Goal: Information Seeking & Learning: Learn about a topic

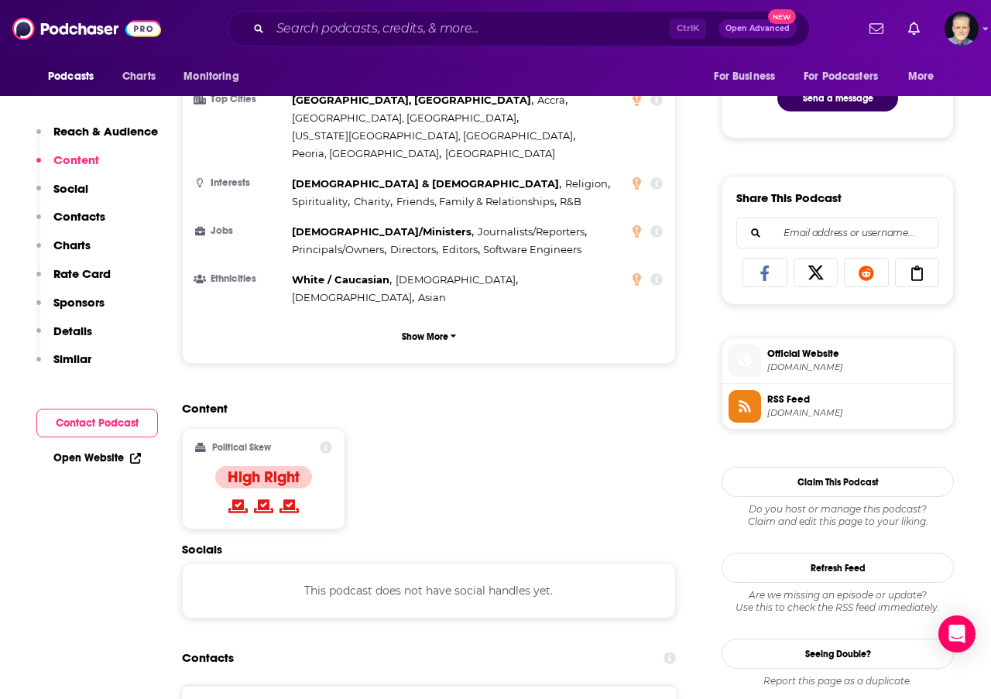
scroll to position [851, 0]
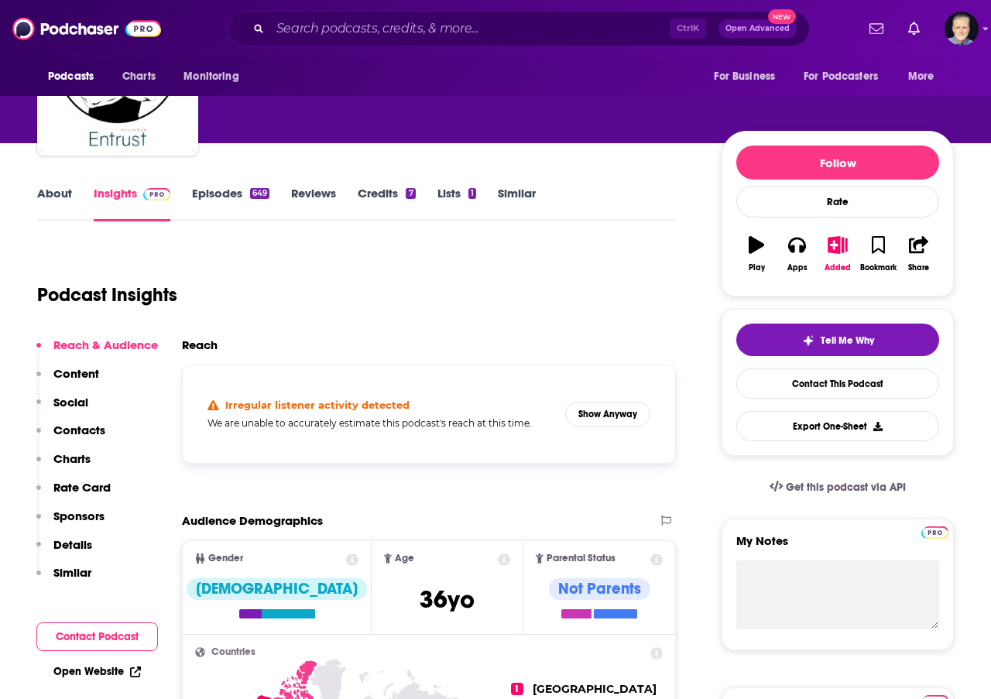
scroll to position [155, 0]
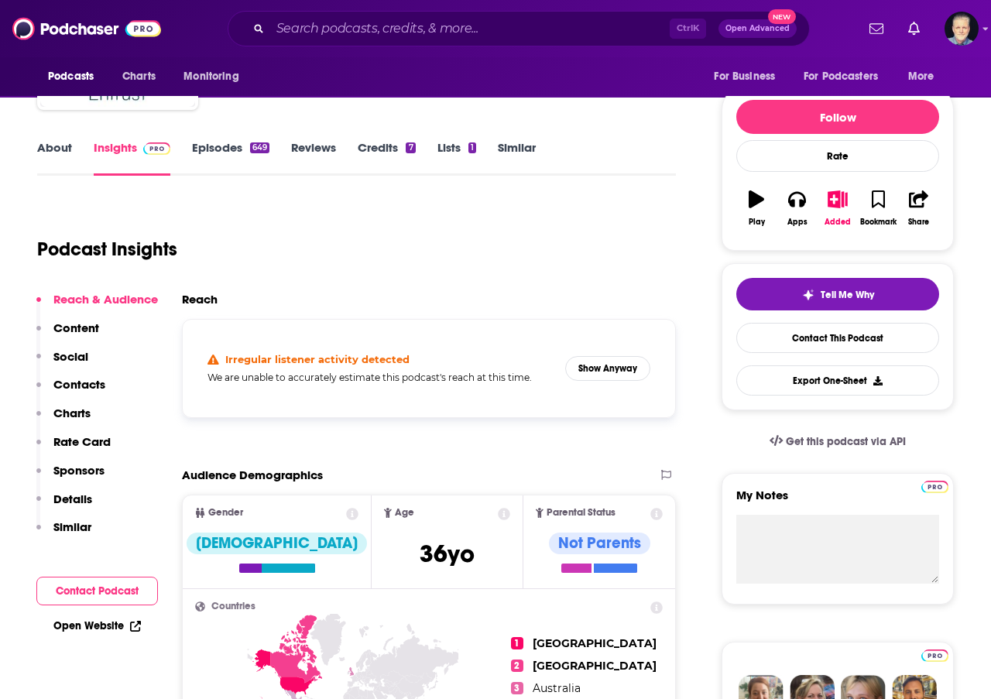
click at [49, 144] on link "About" at bounding box center [54, 158] width 35 height 36
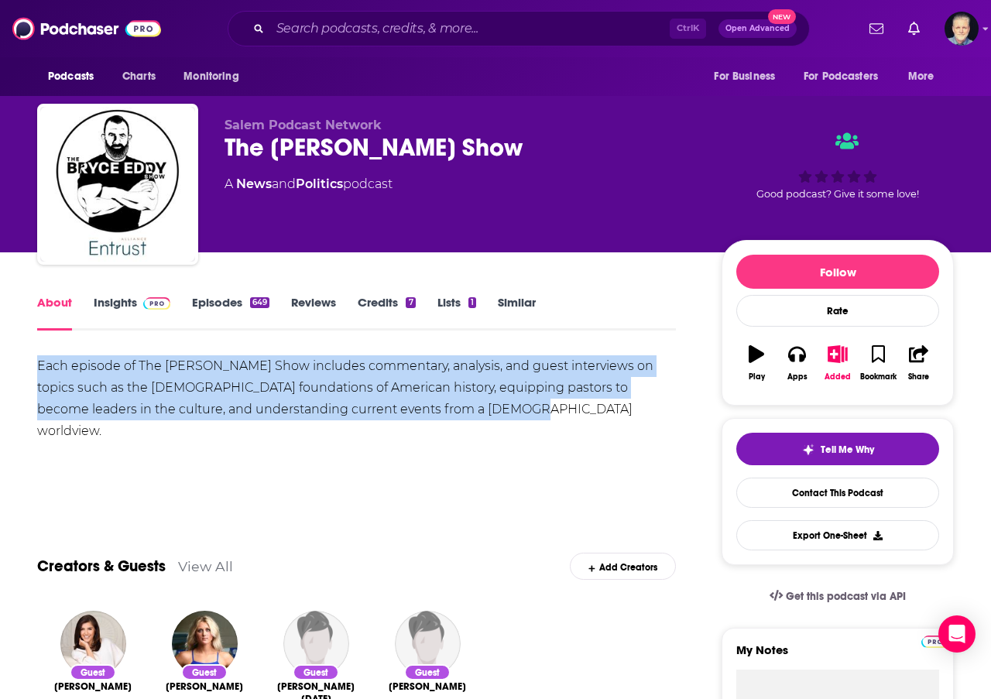
drag, startPoint x: 491, startPoint y: 401, endPoint x: 34, endPoint y: 358, distance: 459.4
copy div "Each episode of The Bryce Eddy Show includes commentary, analysis, and guest in…"
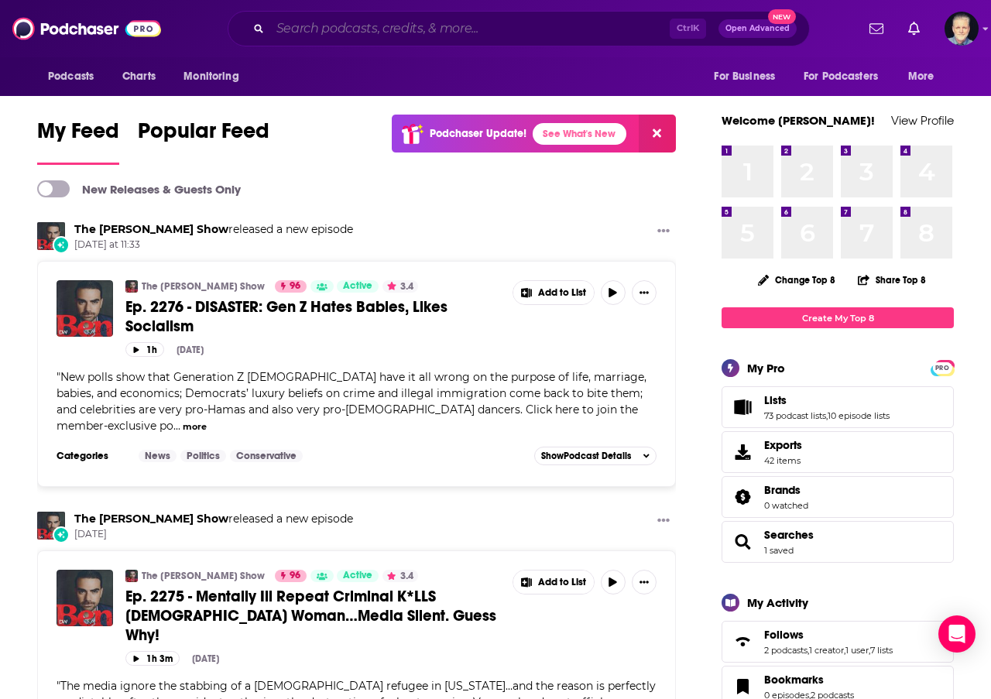
click at [496, 29] on input "Search podcasts, credits, & more..." at bounding box center [469, 28] width 399 height 25
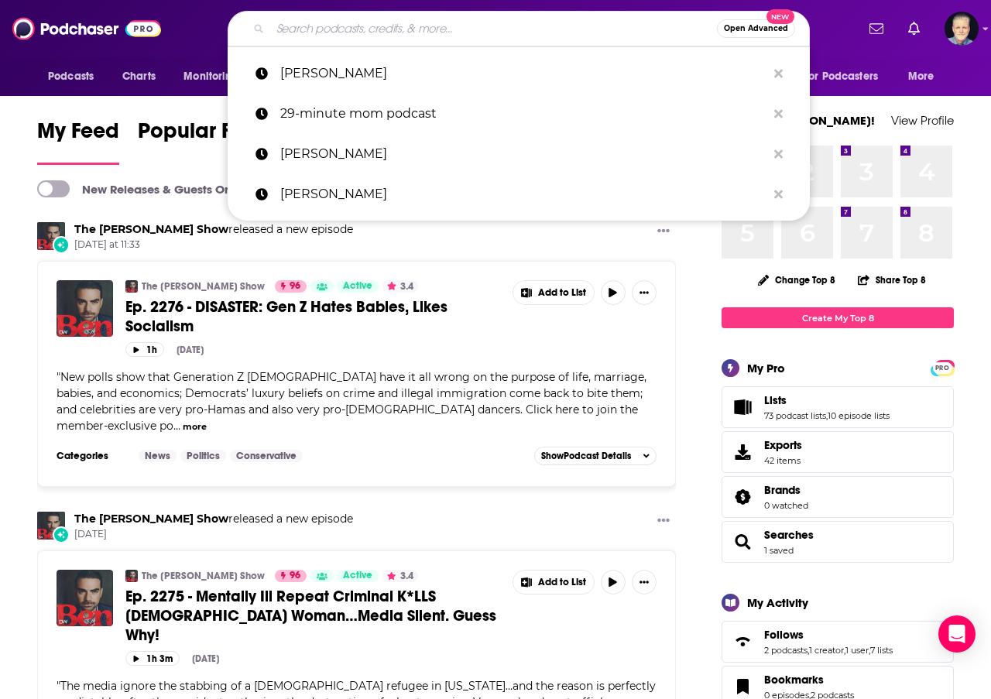
paste input "The [DEMOGRAPHIC_DATA] Worldview"
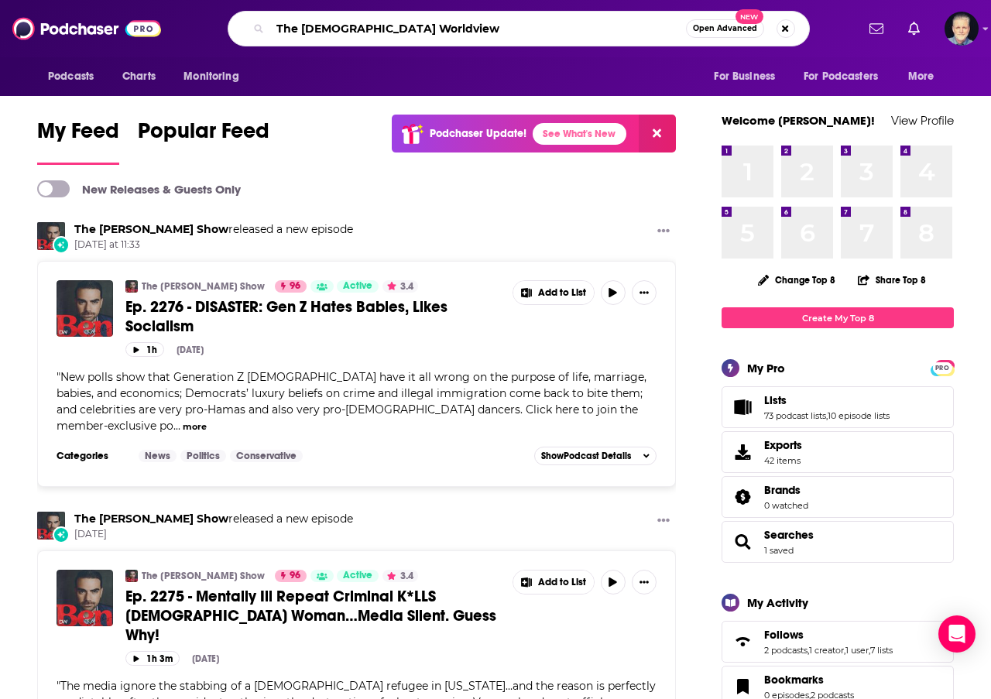
type input "The [DEMOGRAPHIC_DATA] Worldview"
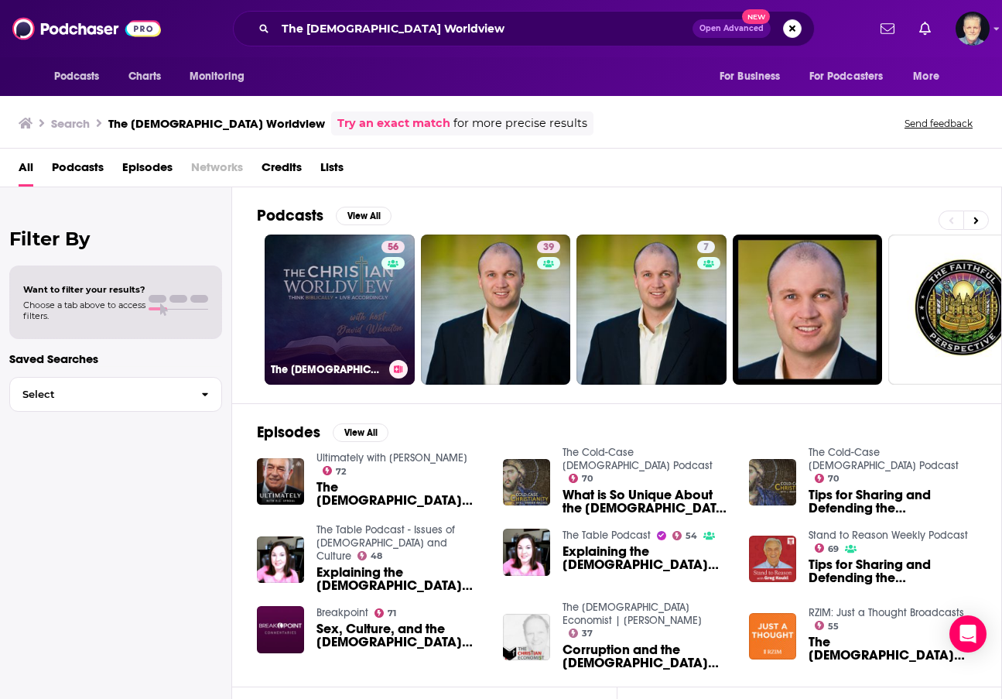
click at [335, 279] on link "56 The [DEMOGRAPHIC_DATA] Worldview" at bounding box center [340, 309] width 150 height 150
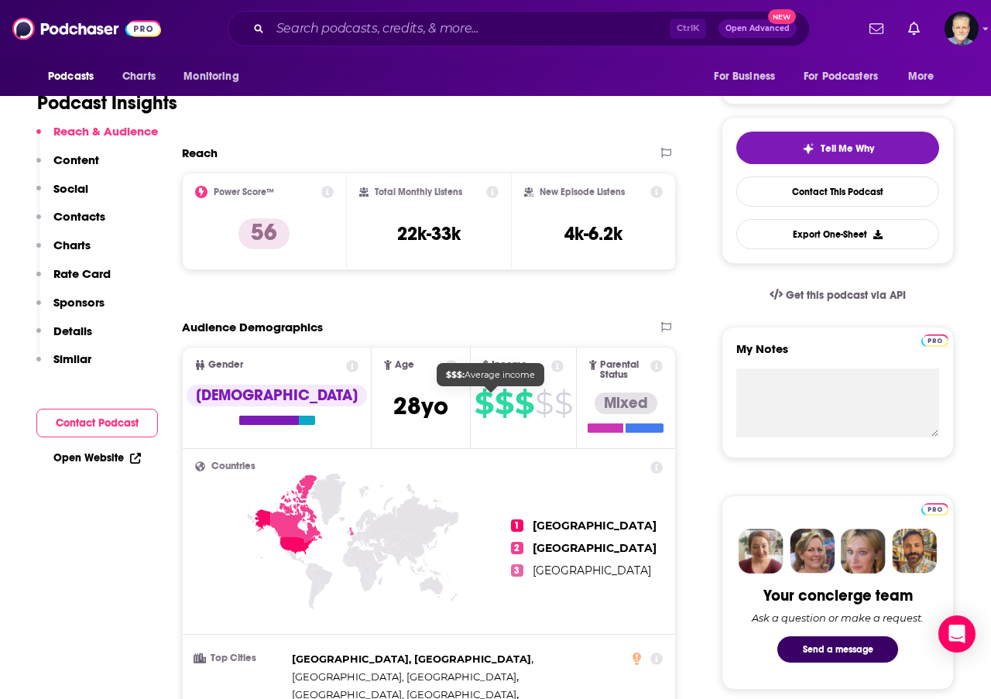
scroll to position [310, 0]
